Goal: Task Accomplishment & Management: Manage account settings

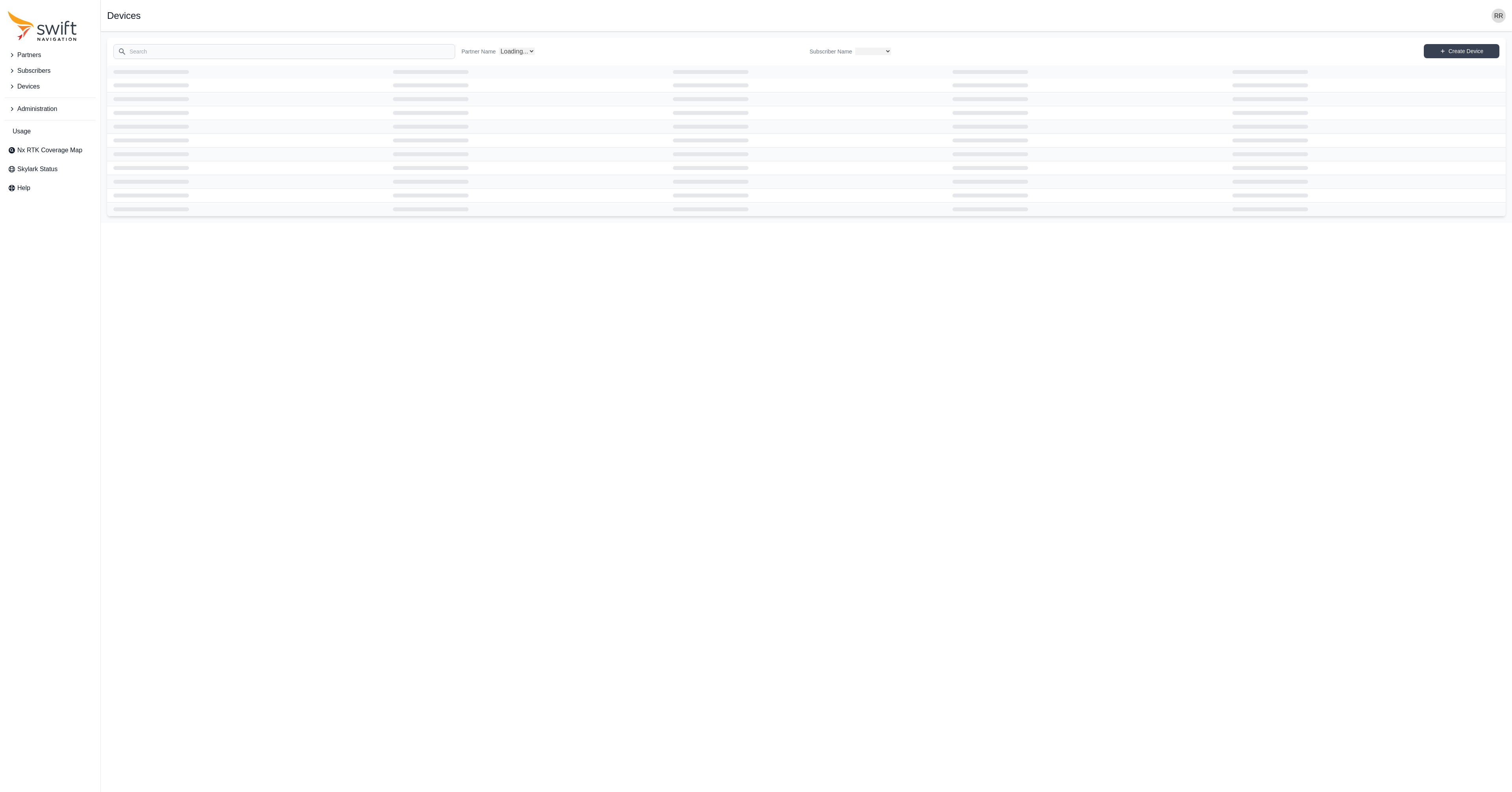
select select
select select "Partner Name"
click at [43, 105] on span "Administration" at bounding box center [38, 109] width 40 height 9
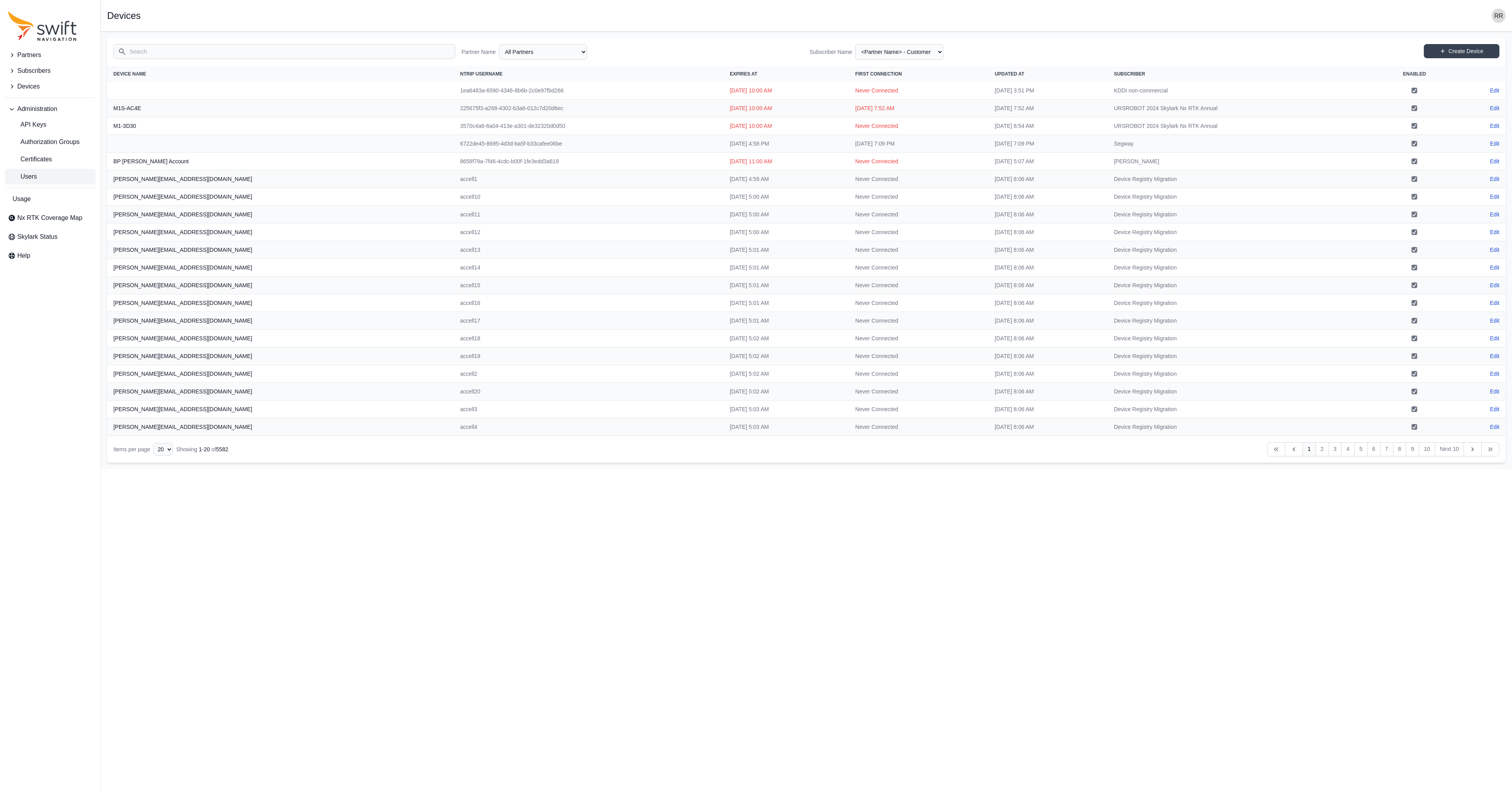
click at [44, 177] on link "Users" at bounding box center [50, 177] width 91 height 16
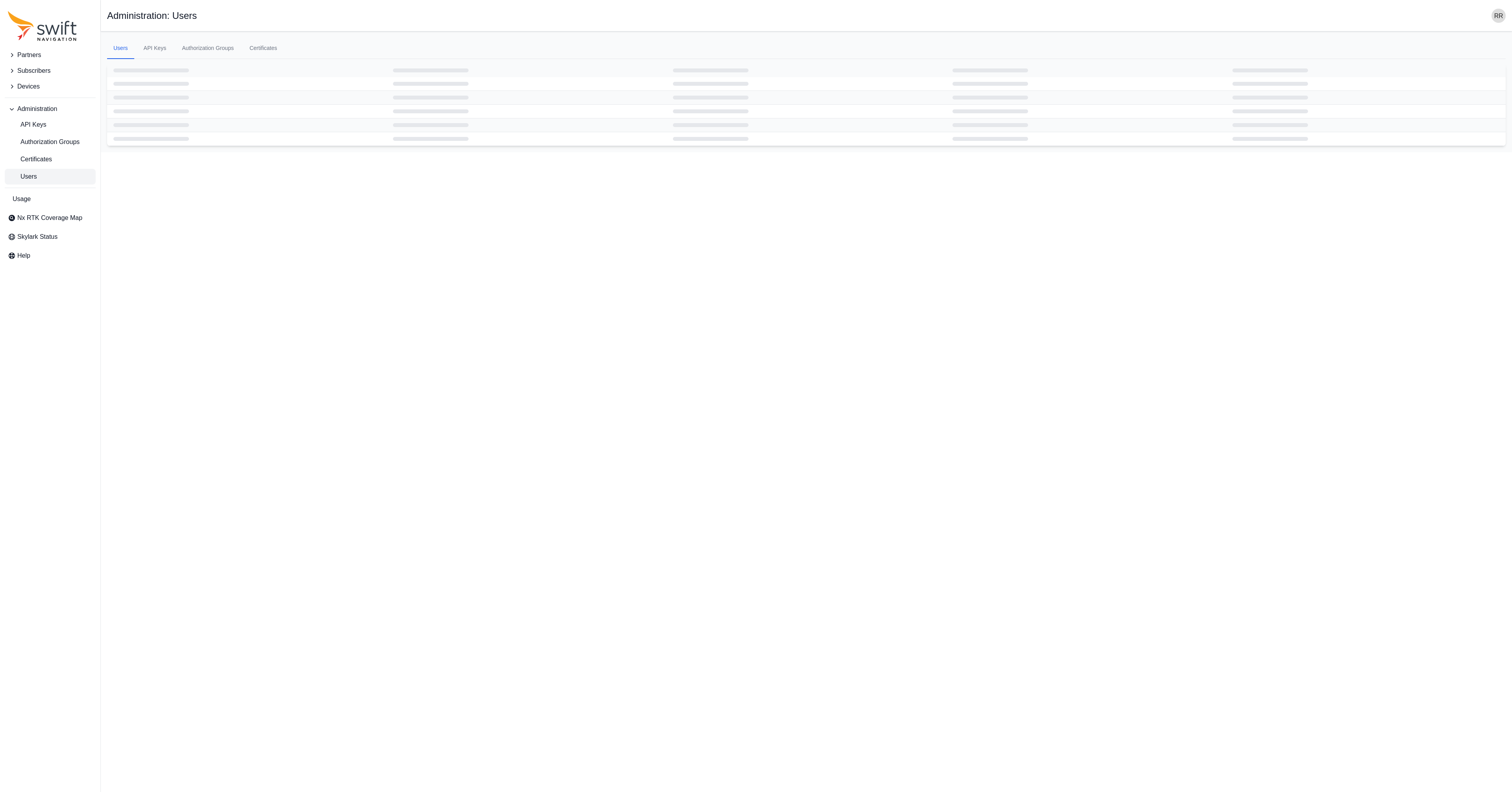
select select "ab3272ce-40d0-4c94-a524-96a758ab755c"
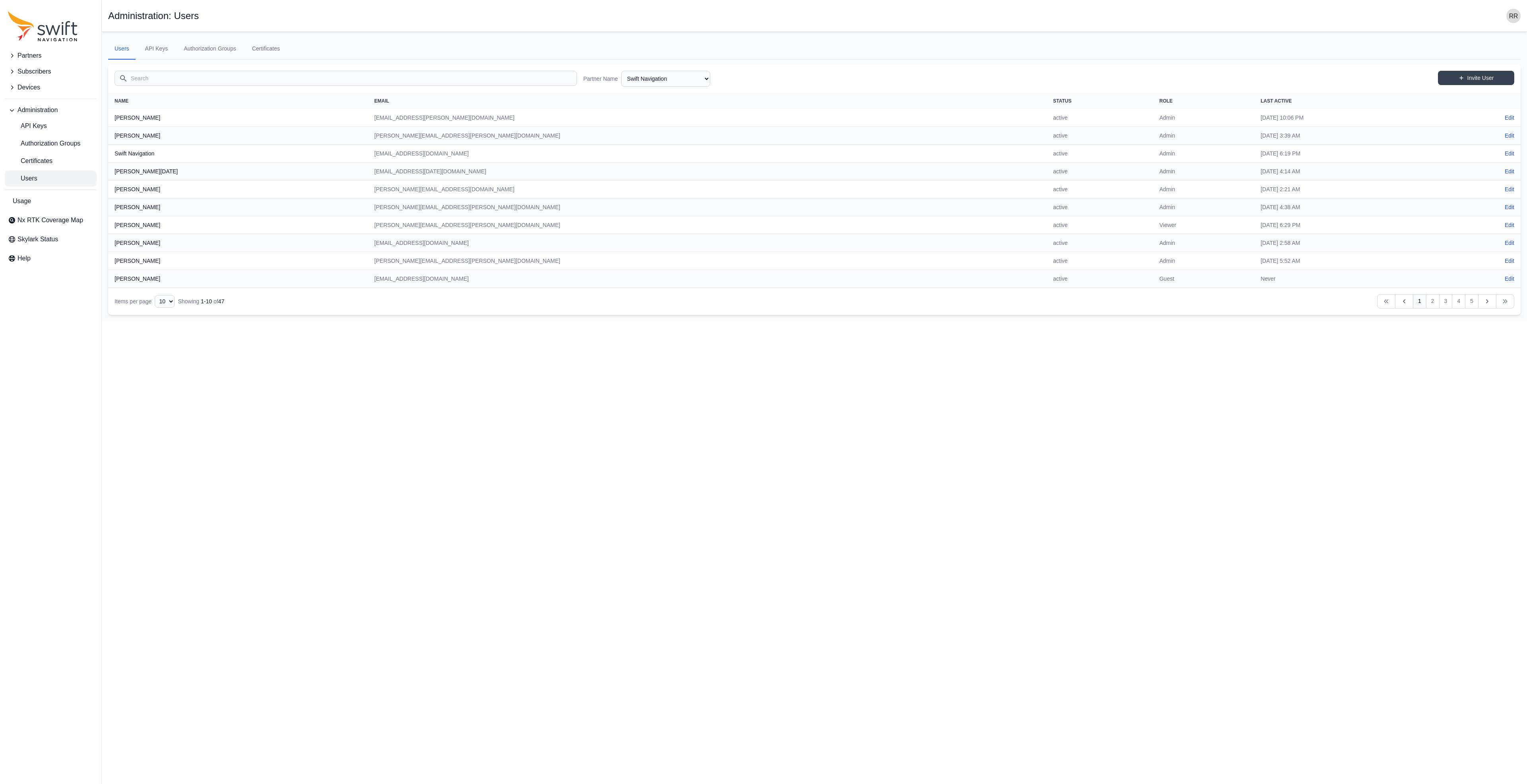
click at [1153, 120] on td "Admin" at bounding box center [1203, 118] width 101 height 18
click at [139, 117] on th "[PERSON_NAME]" at bounding box center [238, 118] width 260 height 18
click at [140, 117] on th "[PERSON_NAME]" at bounding box center [238, 118] width 260 height 18
